Goal: Task Accomplishment & Management: Use online tool/utility

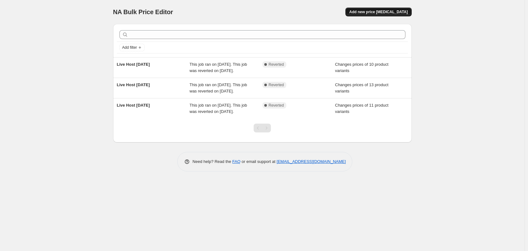
click at [385, 15] on button "Add new price [MEDICAL_DATA]" at bounding box center [378, 12] width 66 height 9
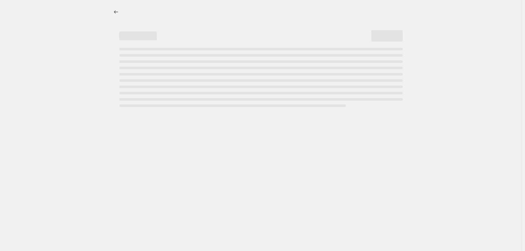
select select "percentage"
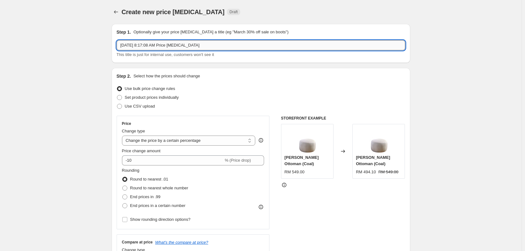
click at [167, 47] on input "[DATE] 8:17:08 AM Price [MEDICAL_DATA]" at bounding box center [261, 45] width 288 height 10
click at [168, 47] on input "[DATE] 8:17:08 AM Price [MEDICAL_DATA]" at bounding box center [261, 45] width 288 height 10
click at [148, 47] on input "[DATE] 8:17:08 AM Price [MEDICAL_DATA]" at bounding box center [261, 45] width 288 height 10
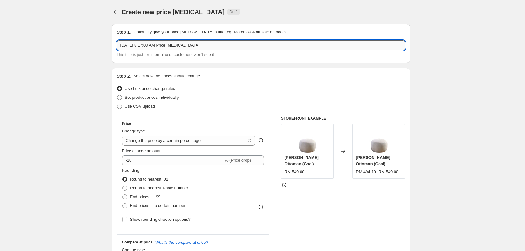
click at [148, 47] on input "[DATE] 8:17:08 AM Price [MEDICAL_DATA]" at bounding box center [261, 45] width 288 height 10
type input "Live Host"
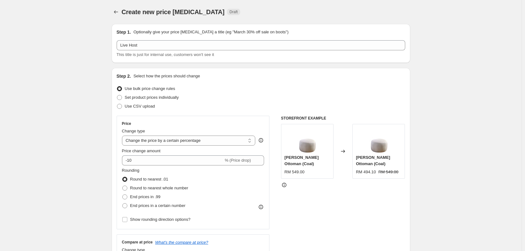
click at [118, 18] on div "Create new price [MEDICAL_DATA]. This page is ready Create new price [MEDICAL_D…" at bounding box center [261, 12] width 299 height 24
click at [117, 15] on button "Price change jobs" at bounding box center [116, 12] width 9 height 9
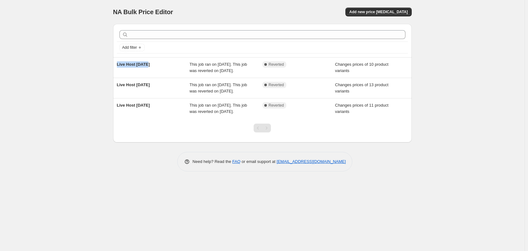
drag, startPoint x: 149, startPoint y: 64, endPoint x: 88, endPoint y: 63, distance: 61.0
click at [88, 63] on div "NA Bulk Price Editor. This page is ready NA Bulk Price Editor Add new price [ME…" at bounding box center [262, 125] width 525 height 251
copy span "Live Host [DATE]"
click at [371, 14] on button "Add new price [MEDICAL_DATA]" at bounding box center [378, 12] width 66 height 9
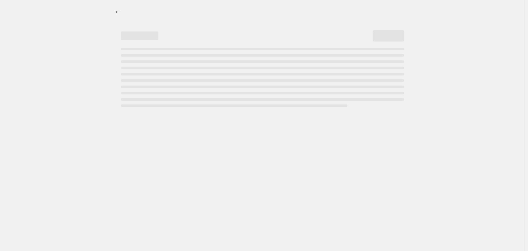
select select "percentage"
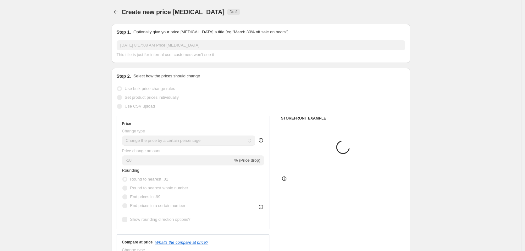
click at [156, 31] on p "Optionally give your price [MEDICAL_DATA] a title (eg "March 30% off sale on bo…" at bounding box center [210, 32] width 155 height 6
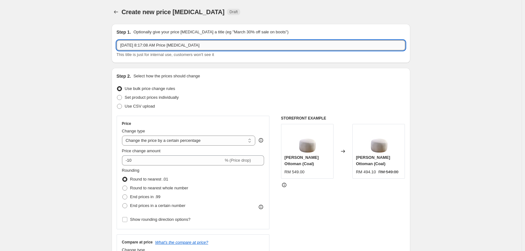
click at [146, 45] on input "[DATE] 8:17:08 AM Price [MEDICAL_DATA]" at bounding box center [261, 45] width 288 height 10
paste input "Live Host [DATE]"
click at [141, 45] on input "Live Host [DATE]" at bounding box center [261, 45] width 288 height 10
type input "Live Host [DATE]"
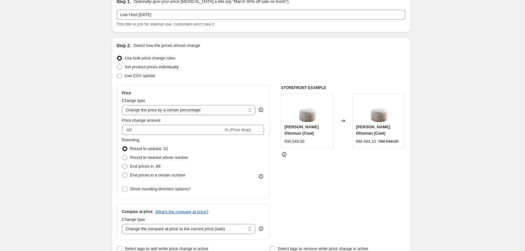
scroll to position [31, 0]
click at [122, 67] on span at bounding box center [119, 65] width 5 height 5
click at [117, 64] on input "Set product prices individually" at bounding box center [117, 63] width 0 height 0
radio input "true"
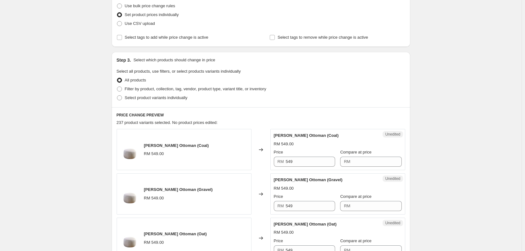
scroll to position [63, 0]
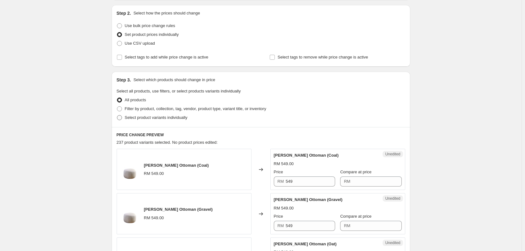
click at [120, 120] on span at bounding box center [120, 118] width 6 height 6
click at [117, 115] on input "Select product variants individually" at bounding box center [117, 115] width 0 height 0
radio input "true"
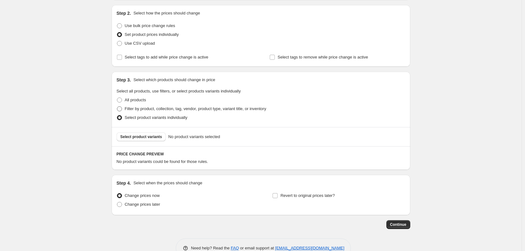
click at [124, 110] on label "Filter by product, collection, tag, vendor, product type, variant title, or inv…" at bounding box center [192, 108] width 150 height 9
click at [117, 107] on input "Filter by product, collection, tag, vendor, product type, variant title, or inv…" at bounding box center [117, 106] width 0 height 0
radio input "true"
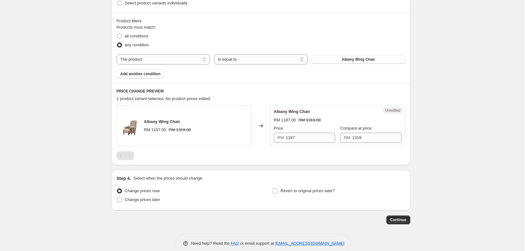
scroll to position [157, 0]
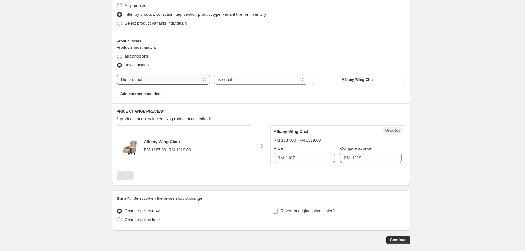
click at [146, 82] on select "The product The product's collection The product's tag The product's vendor The…" at bounding box center [163, 79] width 93 height 10
click at [145, 80] on select "The product The product's collection The product's tag The product's vendor The…" at bounding box center [163, 79] width 93 height 10
click at [125, 56] on label "all conditions" at bounding box center [133, 56] width 32 height 9
click at [117, 54] on input "all conditions" at bounding box center [117, 54] width 0 height 0
radio input "true"
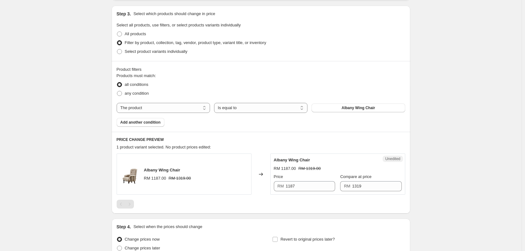
scroll to position [126, 0]
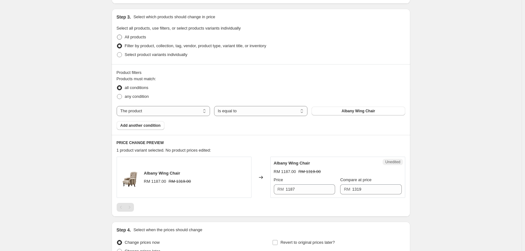
click at [120, 38] on span at bounding box center [119, 37] width 5 height 5
click at [117, 35] on input "All products" at bounding box center [117, 35] width 0 height 0
radio input "true"
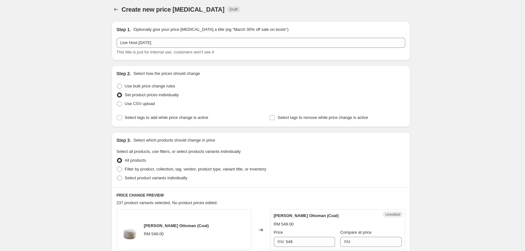
scroll to position [0, 0]
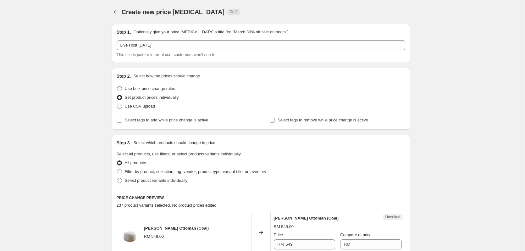
click at [122, 90] on span at bounding box center [119, 88] width 5 height 5
click at [117, 86] on input "Use bulk price change rules" at bounding box center [117, 86] width 0 height 0
radio input "true"
select select "percentage"
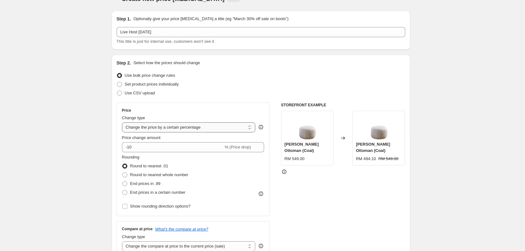
scroll to position [31, 0]
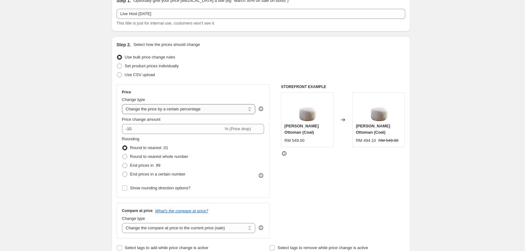
click at [168, 110] on select "Change the price to a certain amount Change the price by a certain amount Chang…" at bounding box center [189, 109] width 134 height 10
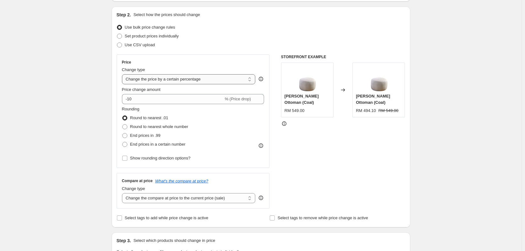
scroll to position [63, 0]
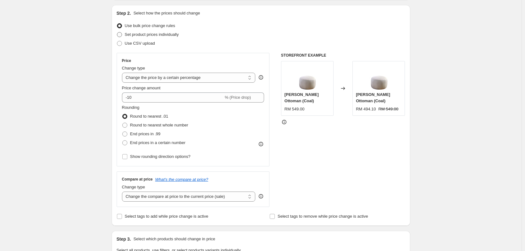
click at [121, 37] on span at bounding box center [119, 34] width 5 height 5
click at [117, 32] on input "Set product prices individually" at bounding box center [117, 32] width 0 height 0
radio input "true"
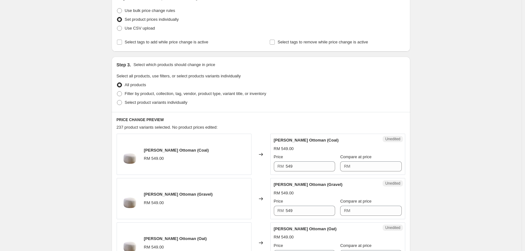
scroll to position [126, 0]
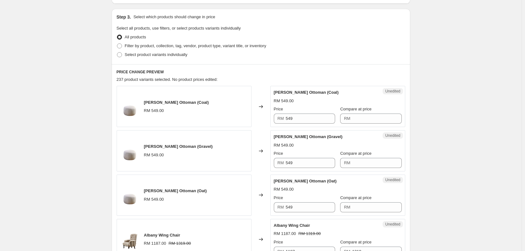
click at [218, 110] on div "[PERSON_NAME] Ottoman (Coal) RM 549.00" at bounding box center [184, 106] width 135 height 41
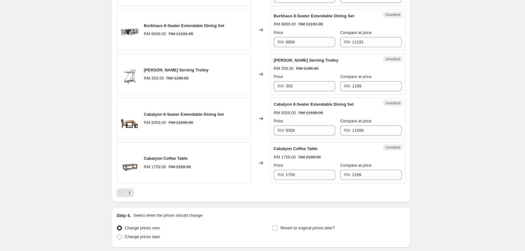
scroll to position [959, 0]
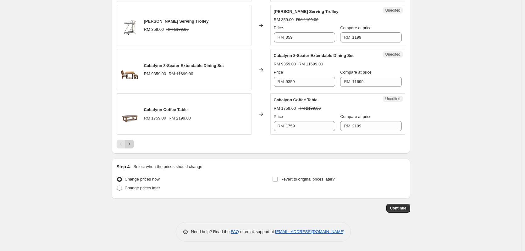
click at [132, 143] on icon "Next" at bounding box center [129, 144] width 6 height 6
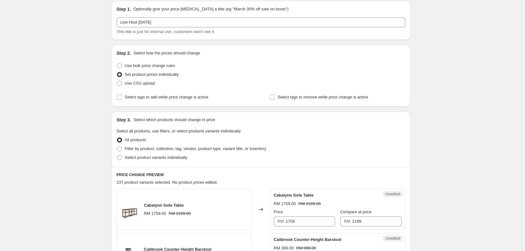
scroll to position [16, 0]
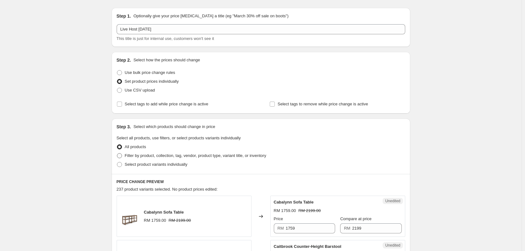
click at [119, 158] on span at bounding box center [119, 155] width 5 height 5
click at [117, 153] on input "Filter by product, collection, tag, vendor, product type, variant title, or inv…" at bounding box center [117, 153] width 0 height 0
radio input "true"
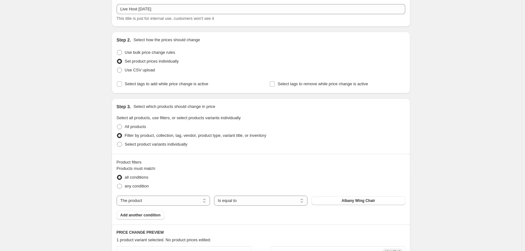
scroll to position [79, 0]
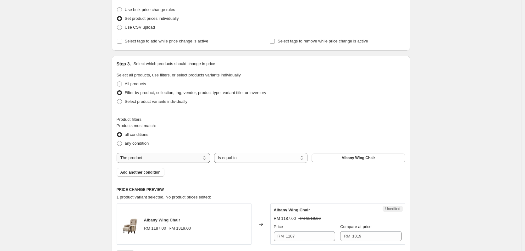
click at [175, 160] on select "The product The product's collection The product's tag The product's vendor The…" at bounding box center [163, 158] width 93 height 10
select select "collection"
click at [336, 160] on button "Classic Cottage Collection" at bounding box center [357, 157] width 93 height 9
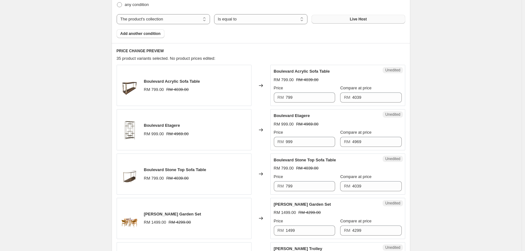
scroll to position [267, 0]
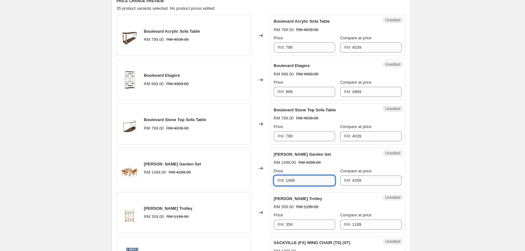
click at [311, 182] on input "1499" at bounding box center [310, 180] width 49 height 10
drag, startPoint x: 311, startPoint y: 181, endPoint x: 264, endPoint y: 179, distance: 46.9
click at [264, 179] on div "[PERSON_NAME] Garden Set RM 1499.00 RM 4299.00 Changed to Unedited [PERSON_NAME…" at bounding box center [261, 168] width 288 height 41
type input "1299"
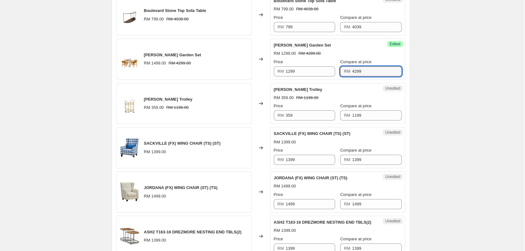
scroll to position [425, 0]
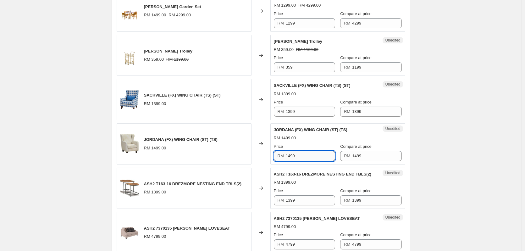
click at [304, 157] on input "1499" at bounding box center [310, 156] width 49 height 10
click at [303, 157] on input "1499" at bounding box center [310, 156] width 49 height 10
type input "599"
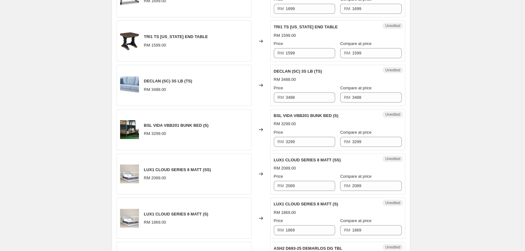
scroll to position [707, 0]
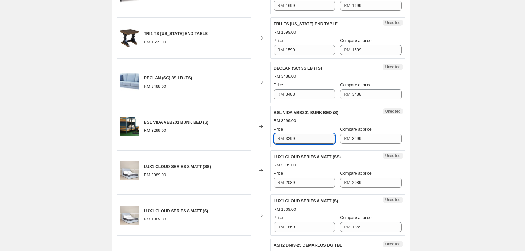
click at [307, 140] on input "3299" at bounding box center [310, 139] width 49 height 10
type input "999"
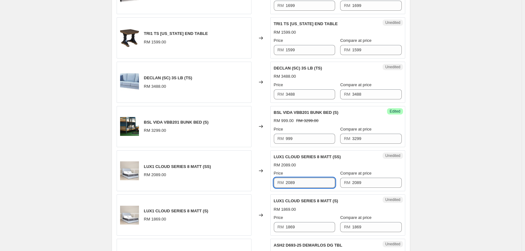
click at [304, 185] on input "2089" at bounding box center [310, 183] width 49 height 10
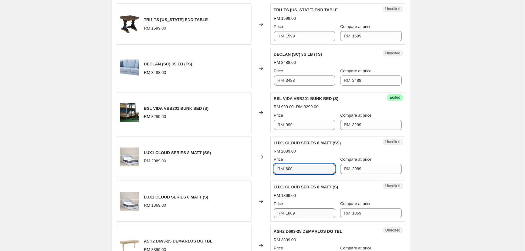
scroll to position [739, 0]
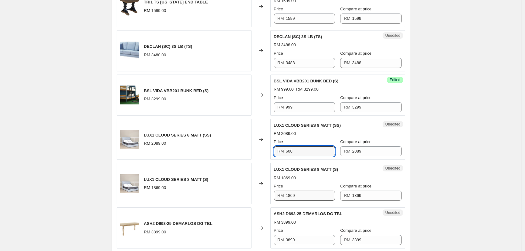
type input "600"
click at [304, 195] on input "1869" at bounding box center [310, 195] width 49 height 10
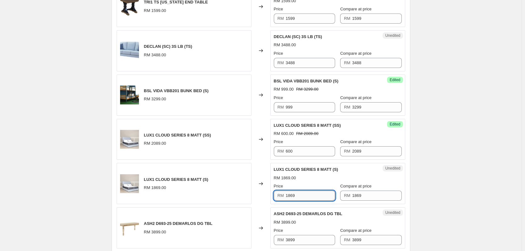
click at [304, 195] on input "1869" at bounding box center [310, 195] width 49 height 10
type input "560"
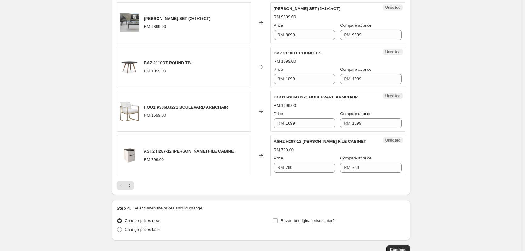
scroll to position [990, 0]
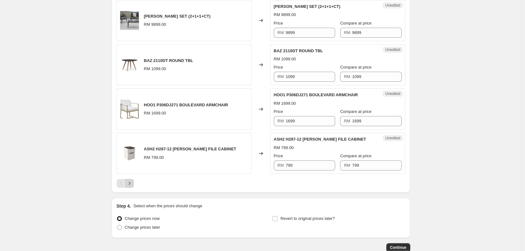
click at [131, 184] on icon "Next" at bounding box center [129, 183] width 6 height 6
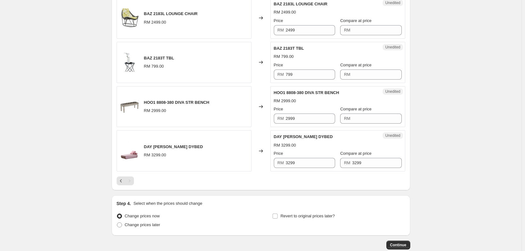
scroll to position [783, 0]
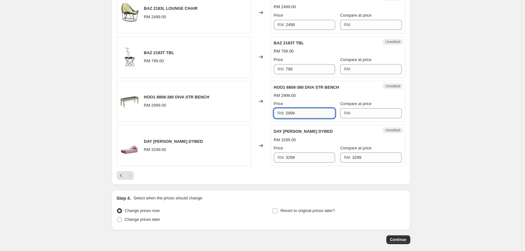
click at [301, 118] on input "2999" at bounding box center [310, 113] width 49 height 10
click at [301, 116] on input "2999" at bounding box center [310, 113] width 49 height 10
type input "399"
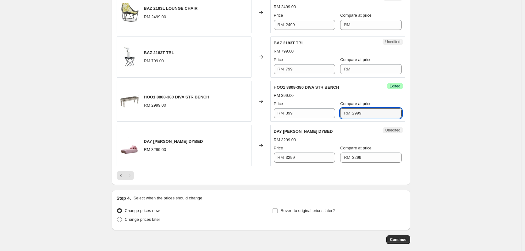
type input "2999"
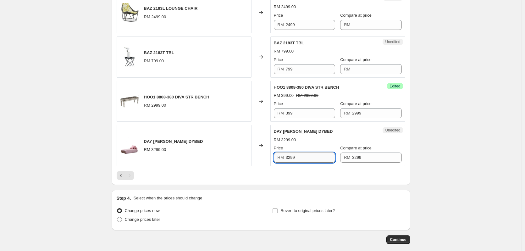
click at [313, 158] on input "3299" at bounding box center [310, 157] width 49 height 10
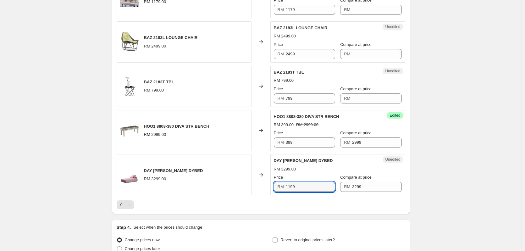
scroll to position [752, 0]
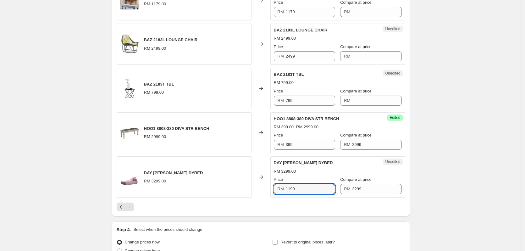
type input "1199"
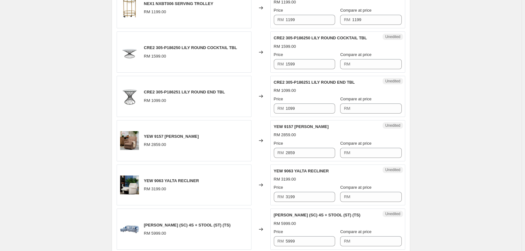
scroll to position [500, 0]
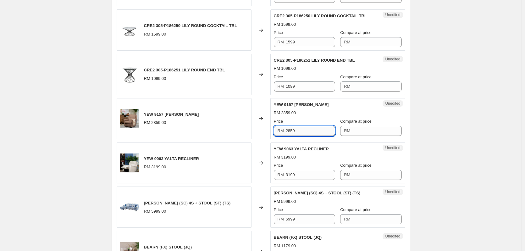
click at [296, 134] on input "2859" at bounding box center [310, 131] width 49 height 10
type input "1199"
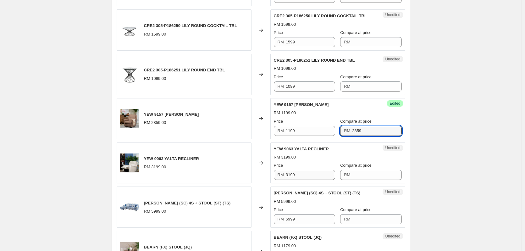
type input "2859"
click at [299, 172] on input "3199" at bounding box center [310, 175] width 49 height 10
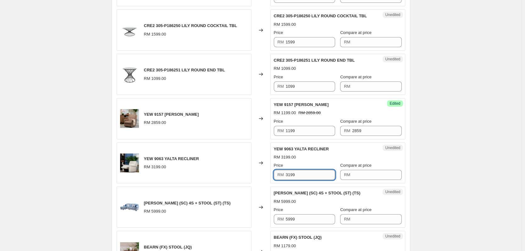
click at [300, 172] on input "3199" at bounding box center [310, 175] width 49 height 10
type input "1199"
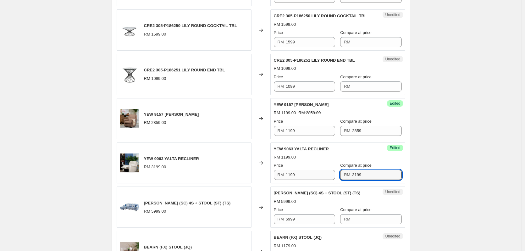
type input "3199"
click at [67, 162] on div "Create new price [MEDICAL_DATA]. This page is ready Create new price [MEDICAL_D…" at bounding box center [260, 32] width 521 height 1065
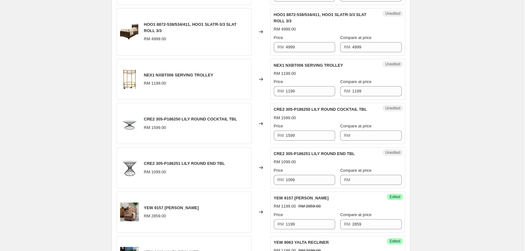
scroll to position [406, 0]
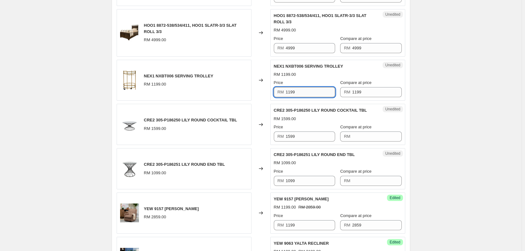
click at [305, 93] on input "1199" at bounding box center [310, 92] width 49 height 10
click at [304, 90] on input "1199" at bounding box center [310, 92] width 49 height 10
type input "349"
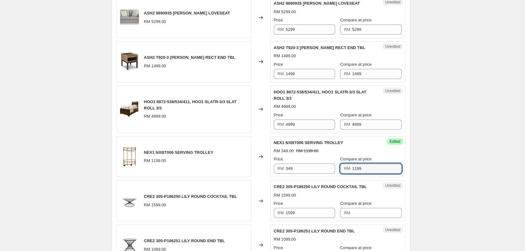
scroll to position [312, 0]
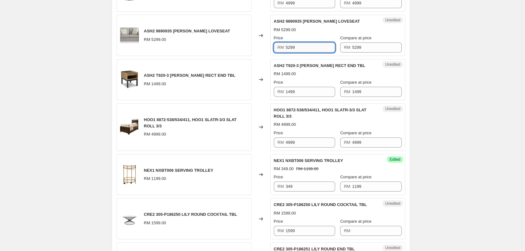
click at [305, 50] on input "5299" at bounding box center [310, 47] width 49 height 10
type input "1899"
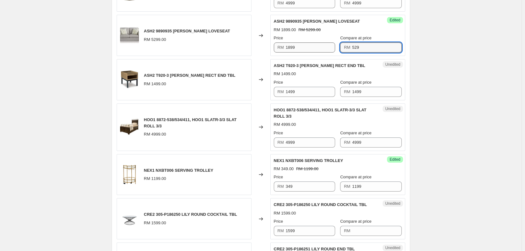
type input "5299"
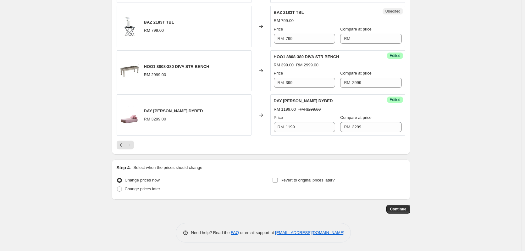
scroll to position [815, 0]
click at [124, 145] on icon "Previous" at bounding box center [121, 144] width 6 height 6
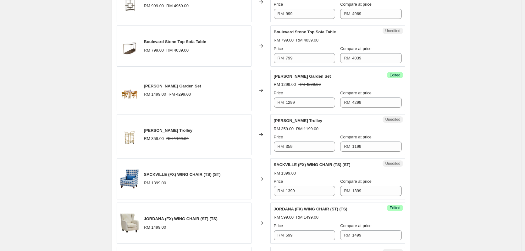
scroll to position [343, 0]
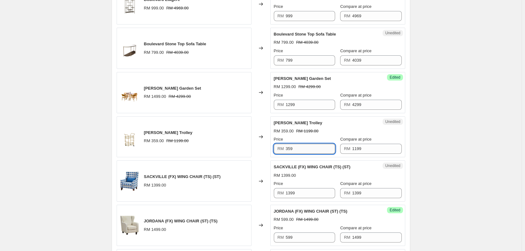
click at [307, 150] on input "359" at bounding box center [310, 149] width 49 height 10
click at [360, 148] on input "1199" at bounding box center [376, 149] width 49 height 10
click at [315, 151] on input "359" at bounding box center [310, 149] width 49 height 10
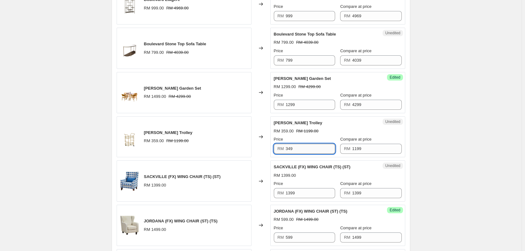
type input "349"
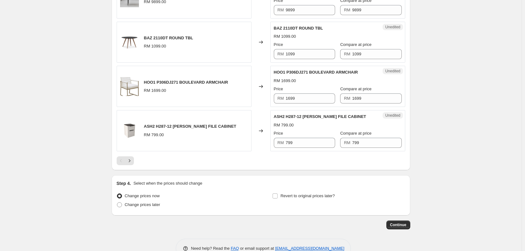
scroll to position [1030, 0]
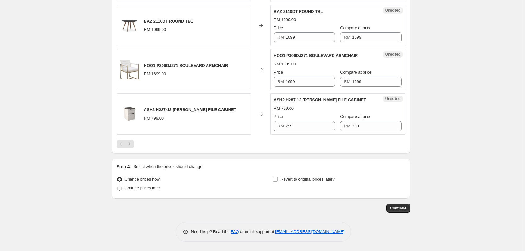
click at [156, 190] on span "Change prices later" at bounding box center [143, 187] width 36 height 5
click at [117, 186] on input "Change prices later" at bounding box center [117, 185] width 0 height 0
radio input "true"
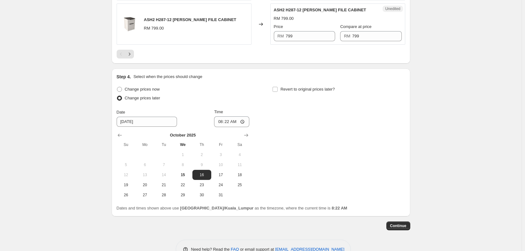
scroll to position [1124, 0]
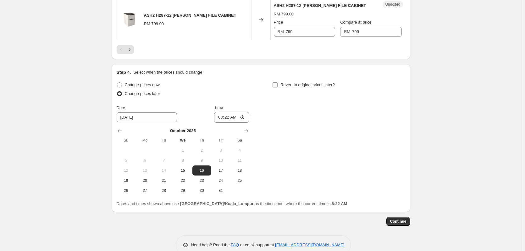
click at [277, 85] on input "Revert to original prices later?" at bounding box center [274, 84] width 5 height 5
checkbox input "true"
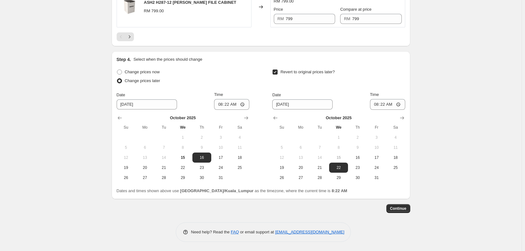
scroll to position [1137, 0]
click at [186, 157] on span "15" at bounding box center [183, 157] width 14 height 5
type input "[DATE]"
click at [223, 103] on input "08:22" at bounding box center [231, 104] width 35 height 11
click at [226, 104] on input "14:45" at bounding box center [231, 104] width 35 height 11
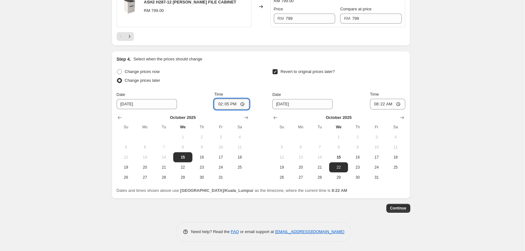
type input "14:55"
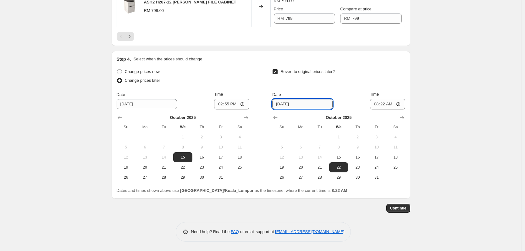
click at [284, 108] on input "[DATE]" at bounding box center [302, 104] width 60 height 10
click at [377, 106] on input "08:22" at bounding box center [387, 104] width 35 height 11
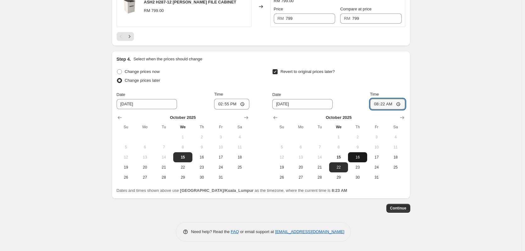
click at [360, 157] on span "16" at bounding box center [357, 157] width 14 height 5
type input "[DATE]"
click at [377, 105] on input "08:22" at bounding box center [387, 104] width 35 height 11
click at [388, 105] on input "03:00" at bounding box center [387, 104] width 35 height 11
type input "15:00"
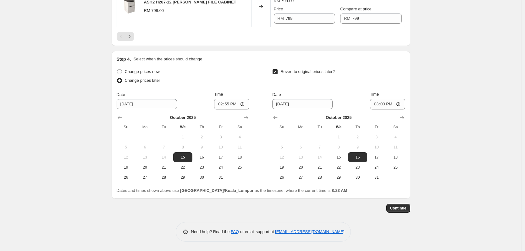
click at [228, 106] on input "14:55" at bounding box center [231, 104] width 35 height 11
type input "14:45"
click at [247, 74] on div "Change prices now" at bounding box center [183, 71] width 133 height 9
click at [393, 205] on button "Continue" at bounding box center [398, 208] width 24 height 9
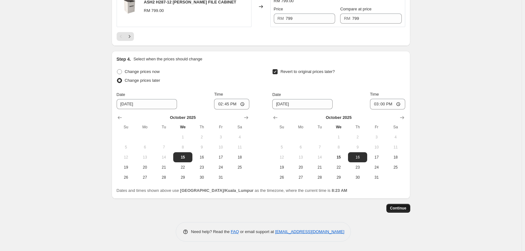
scroll to position [0, 0]
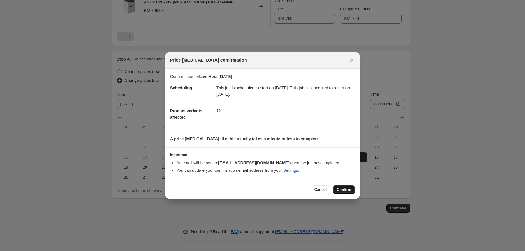
click at [347, 188] on span "Confirm" at bounding box center [344, 189] width 14 height 5
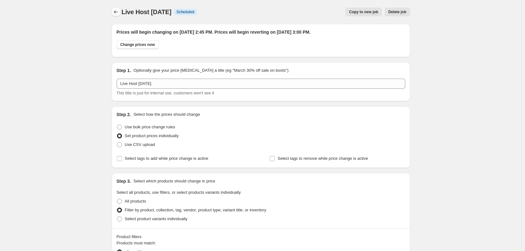
click at [117, 12] on icon "Price change jobs" at bounding box center [116, 12] width 6 height 6
